Goal: Information Seeking & Learning: Find specific page/section

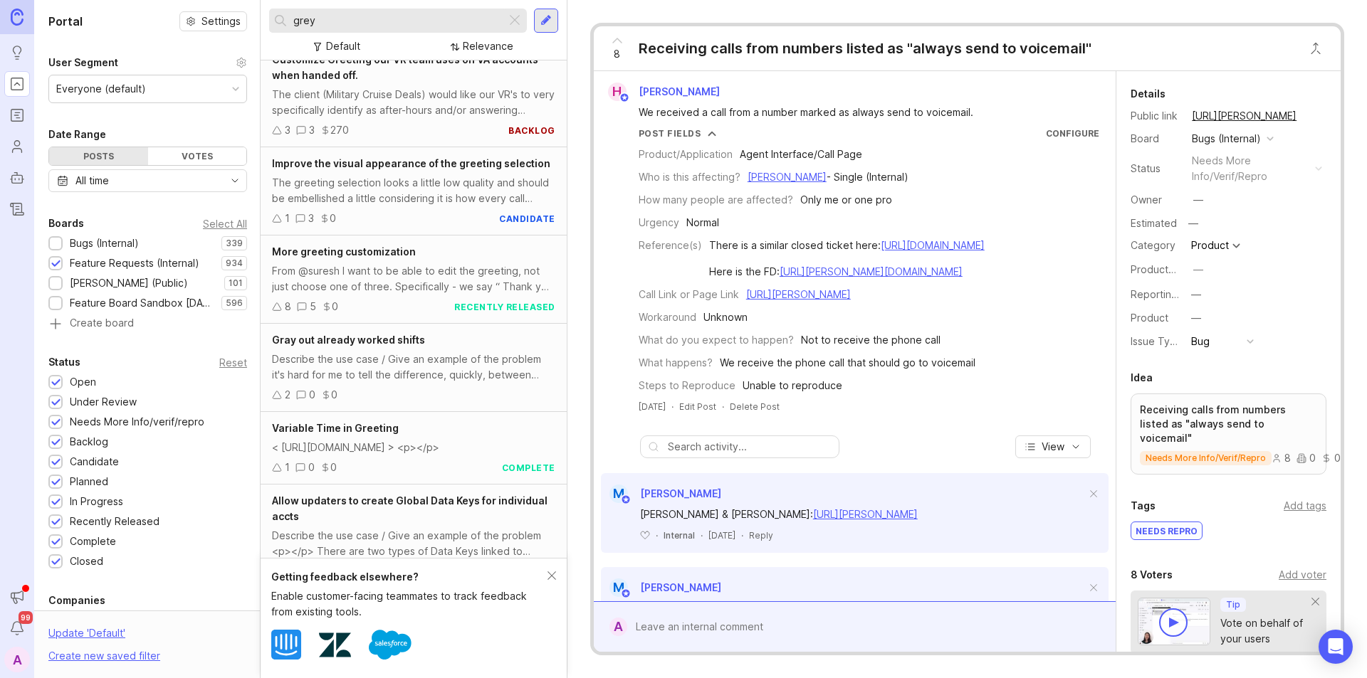
scroll to position [356, 0]
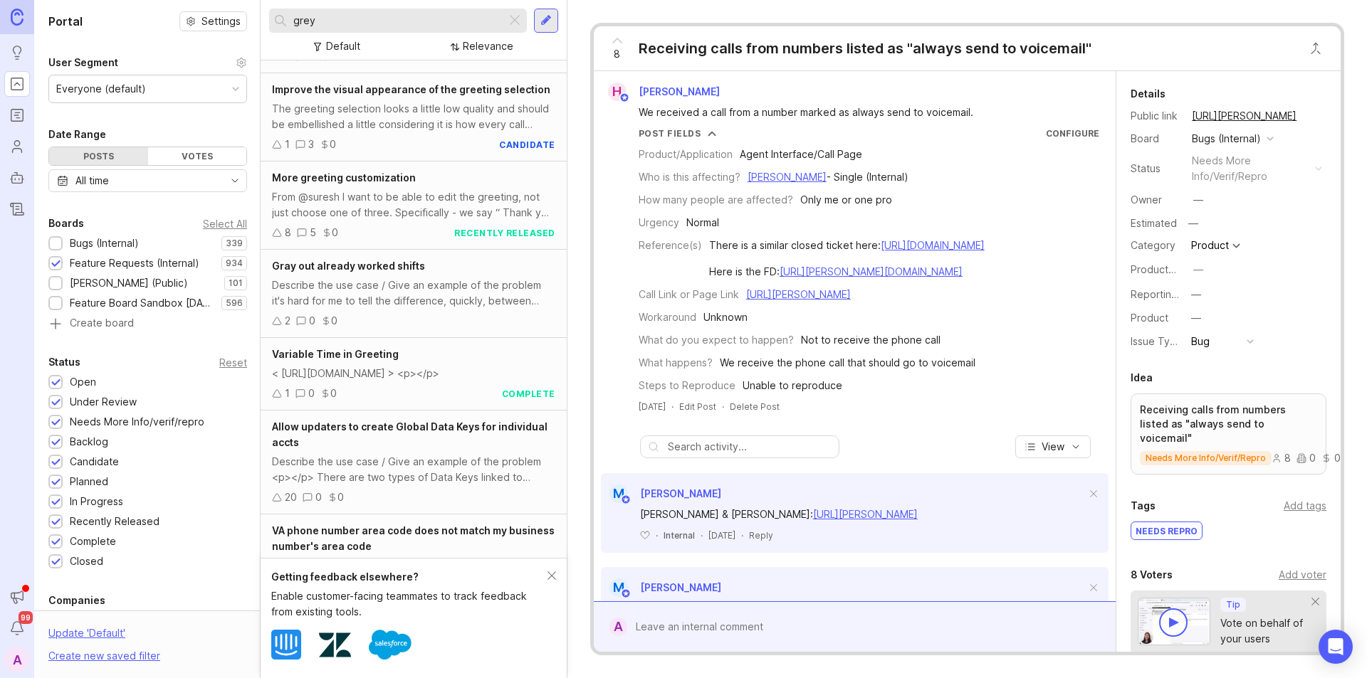
type input "grey"
drag, startPoint x: 409, startPoint y: 7, endPoint x: 317, endPoint y: -6, distance: 93.4
click at [317, 0] on html "Ideas Portal Roadmaps Users Autopilot Changelog Announcements Notifications 99 …" at bounding box center [683, 339] width 1367 height 678
click at [364, 21] on input "grey" at bounding box center [396, 21] width 207 height 16
click at [512, 18] on div at bounding box center [514, 20] width 17 height 19
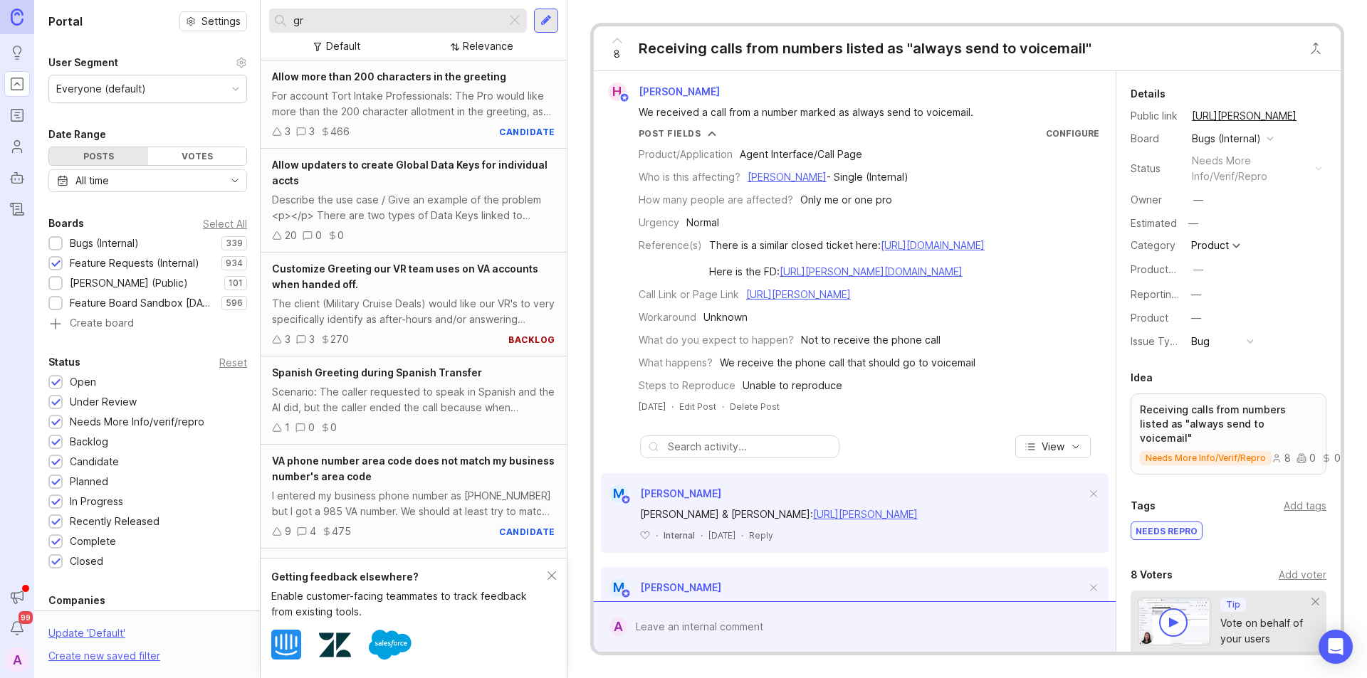
type input "g"
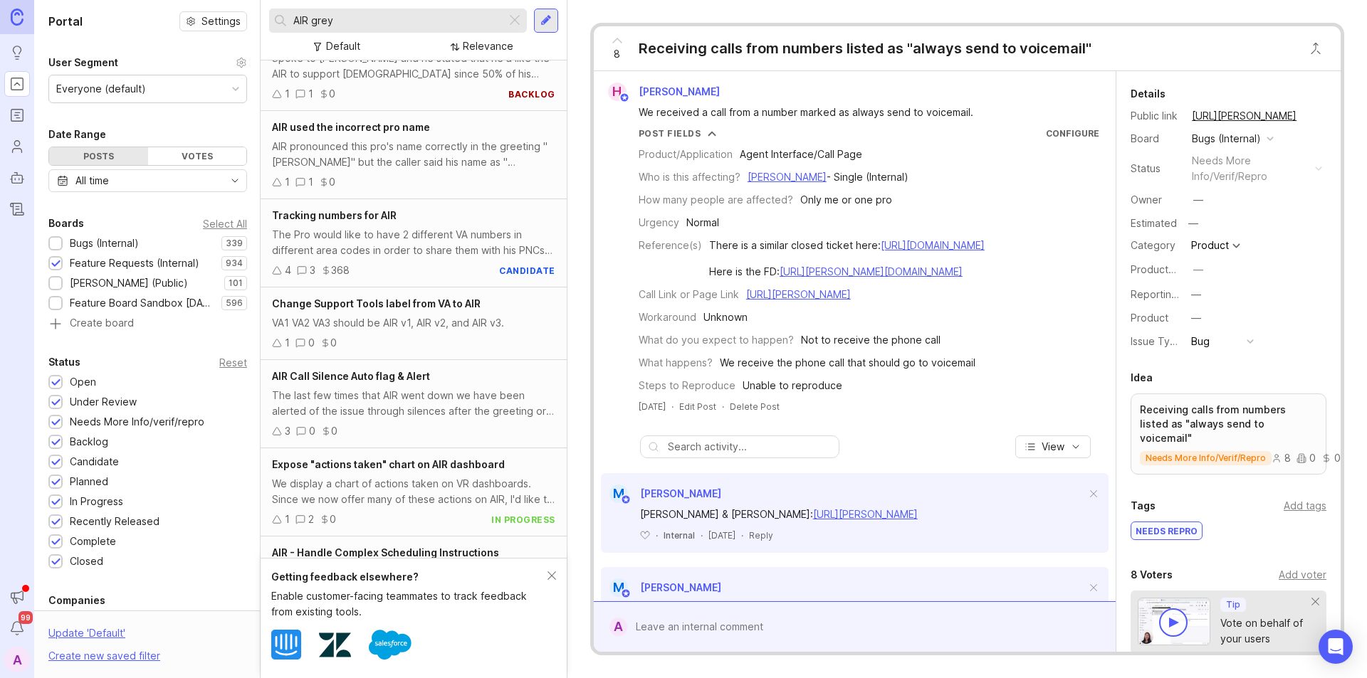
scroll to position [1174, 0]
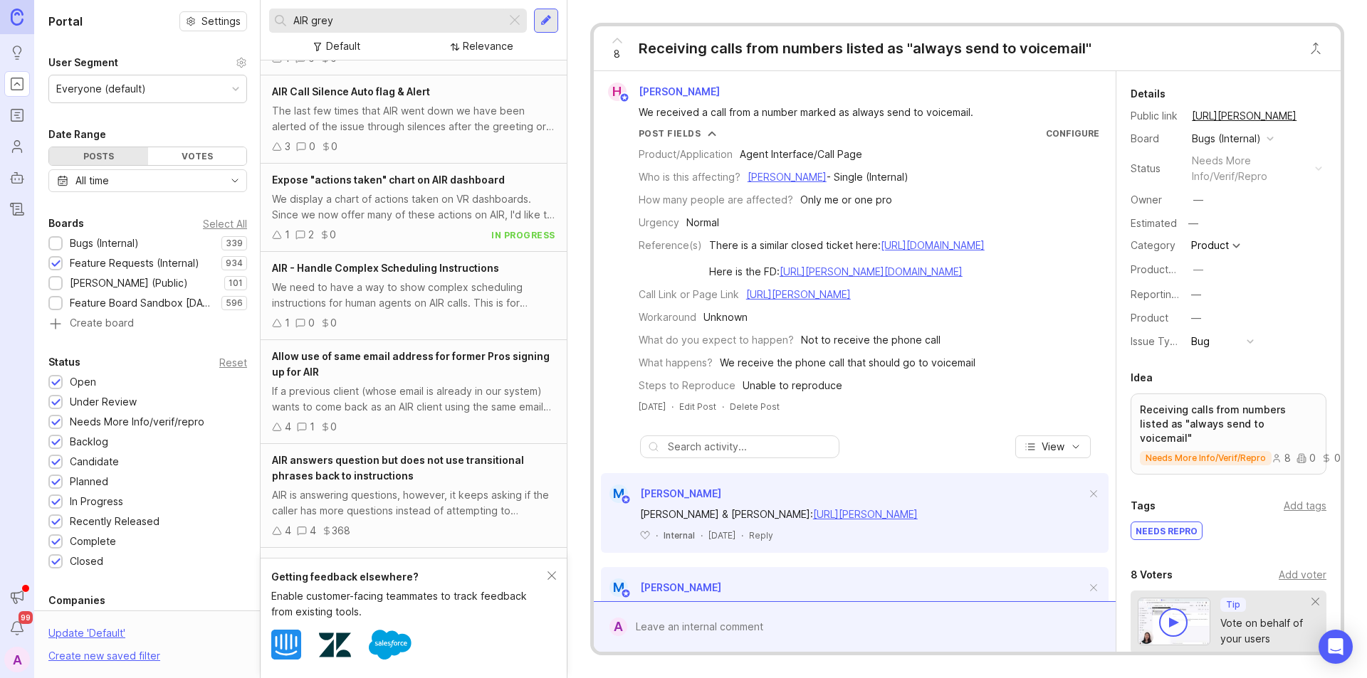
type input "AIR grey"
click at [515, 17] on div at bounding box center [514, 20] width 17 height 19
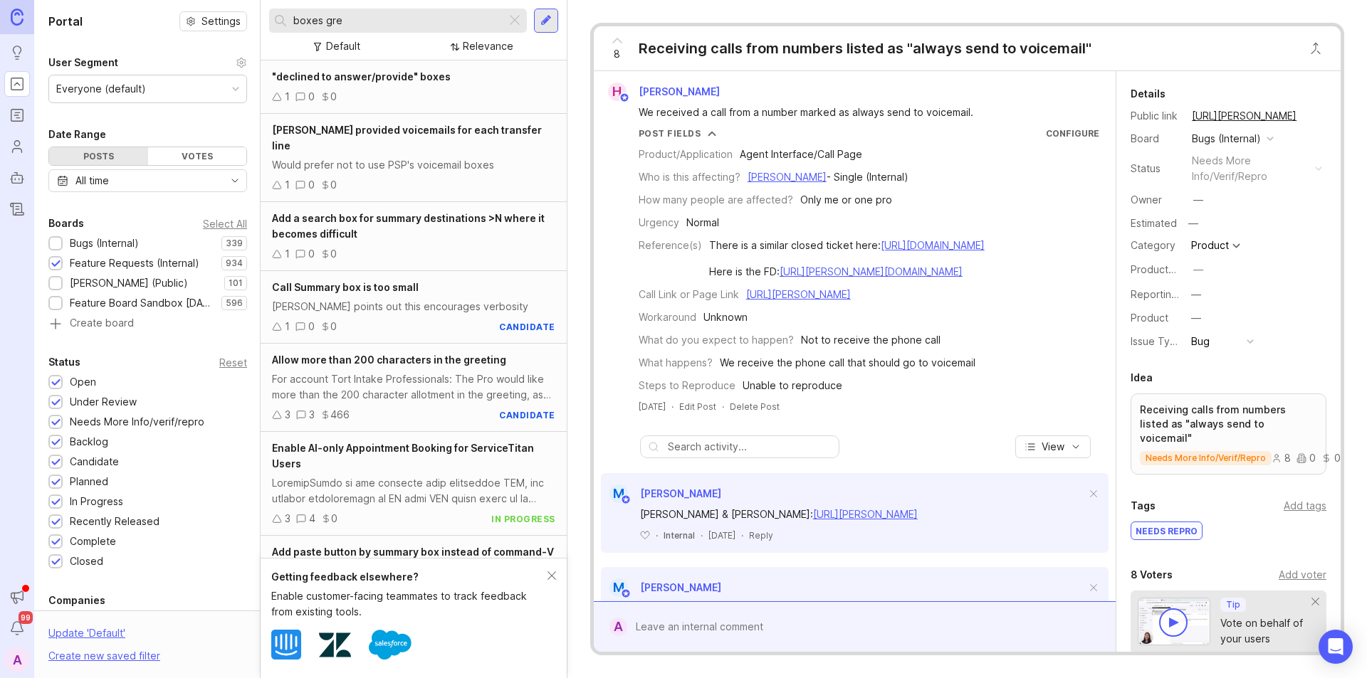
type input "boxes gre"
click at [419, 95] on div "1 0 0" at bounding box center [413, 97] width 283 height 16
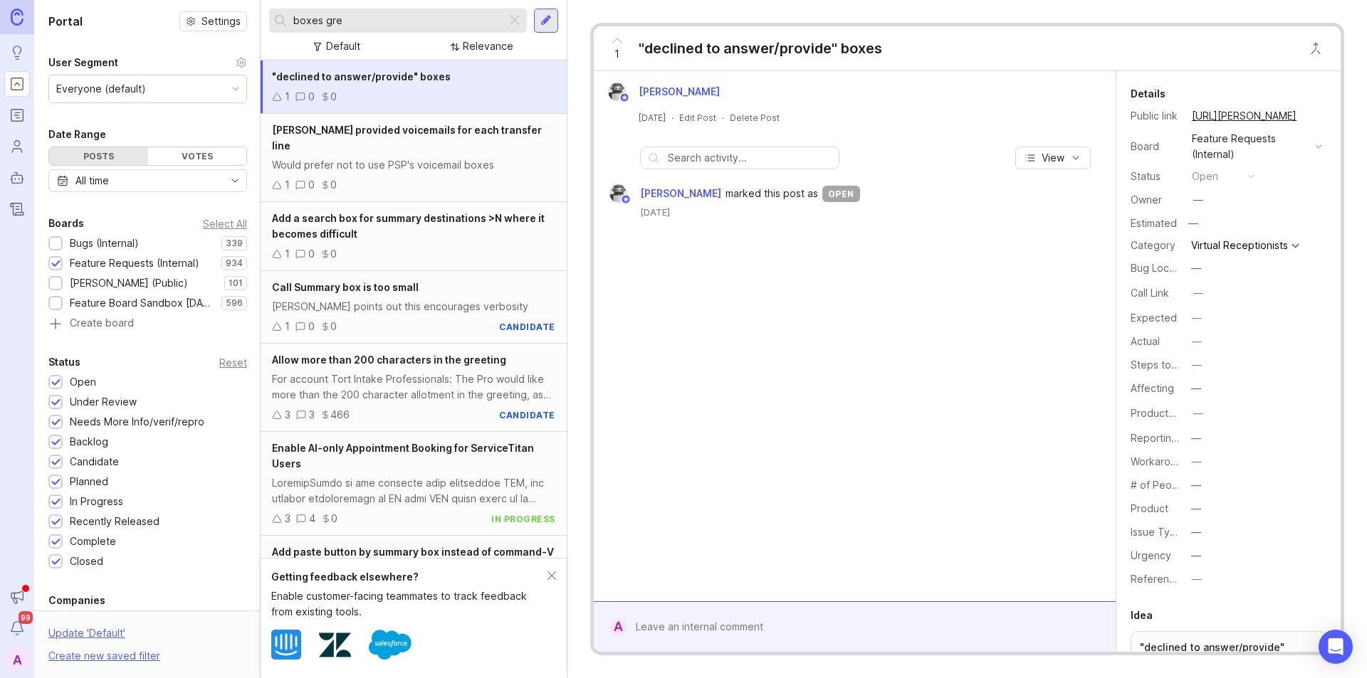
drag, startPoint x: 391, startPoint y: 164, endPoint x: 490, endPoint y: 221, distance: 114.5
click at [392, 177] on div "1 0 0" at bounding box center [413, 185] width 283 height 16
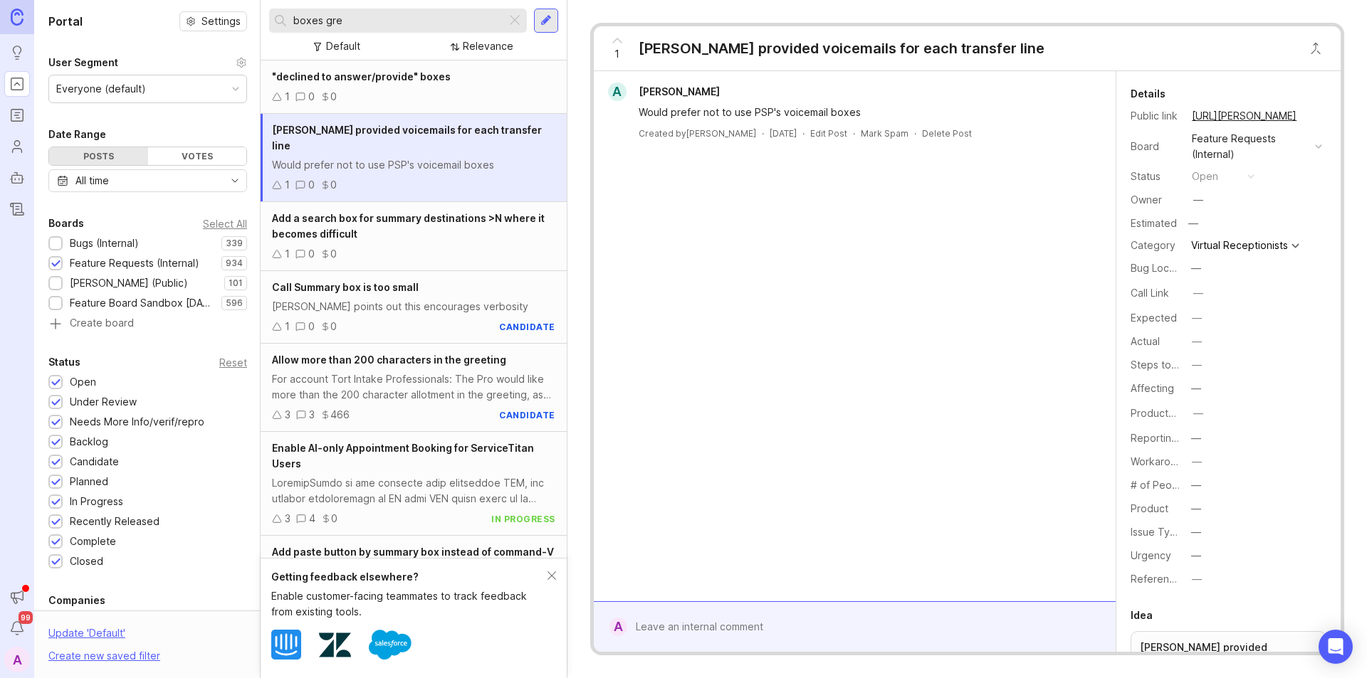
click at [433, 246] on div "1 0 0" at bounding box center [413, 254] width 283 height 16
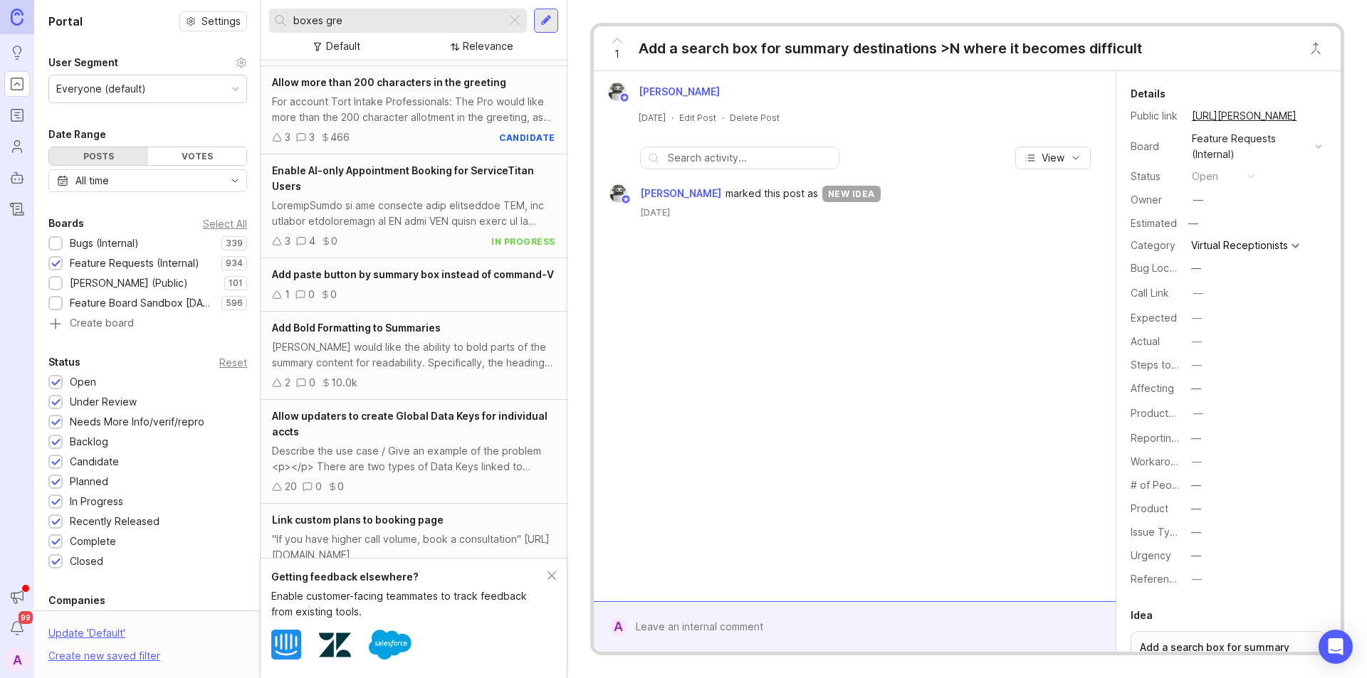
scroll to position [349, 0]
